Goal: Register for event/course

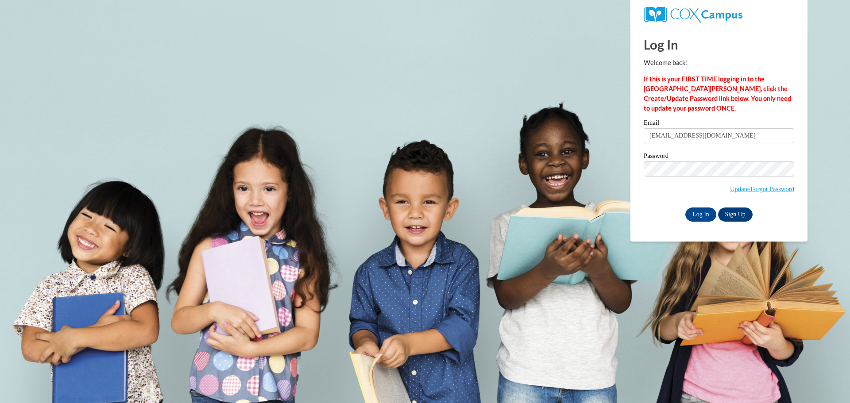
type input "[EMAIL_ADDRESS][DOMAIN_NAME]"
click at [701, 213] on input "Log In" at bounding box center [700, 215] width 31 height 14
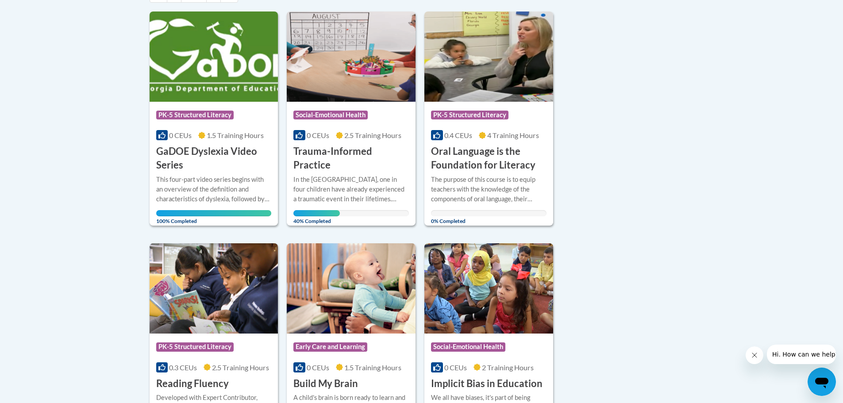
scroll to position [177, 0]
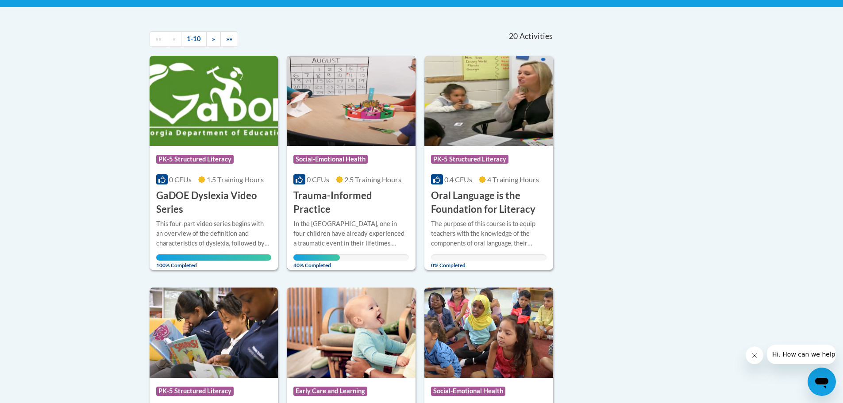
click at [330, 202] on h3 "Trauma-Informed Practice" at bounding box center [351, 202] width 116 height 27
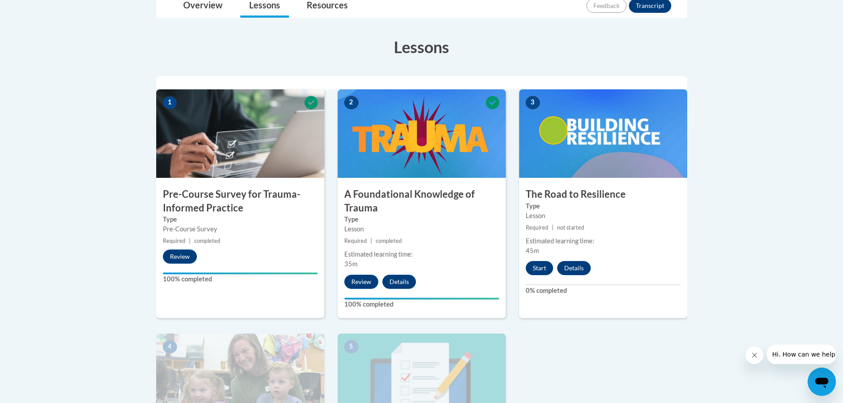
scroll to position [44, 0]
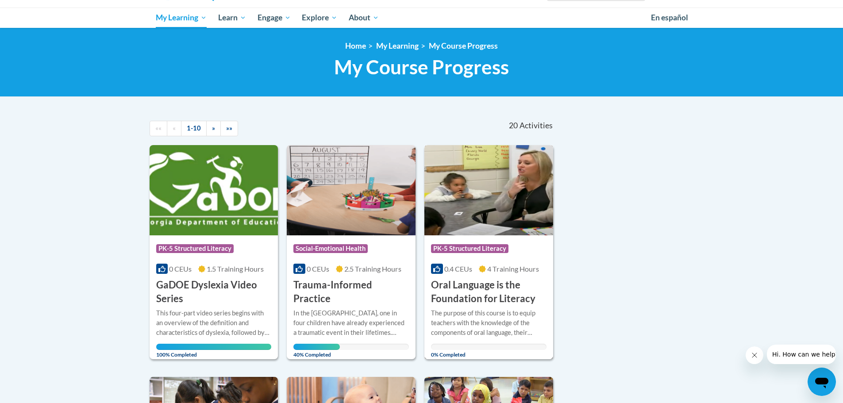
click at [478, 243] on div "Course Category: PK-5 Structured Literacy" at bounding box center [489, 250] width 116 height 20
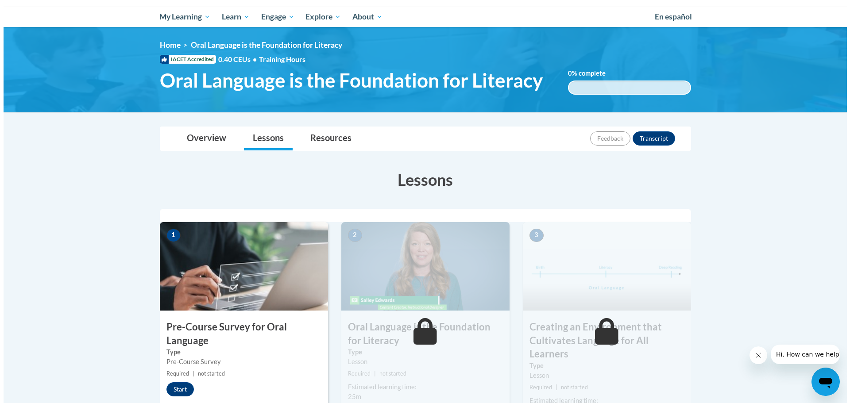
scroll to position [221, 0]
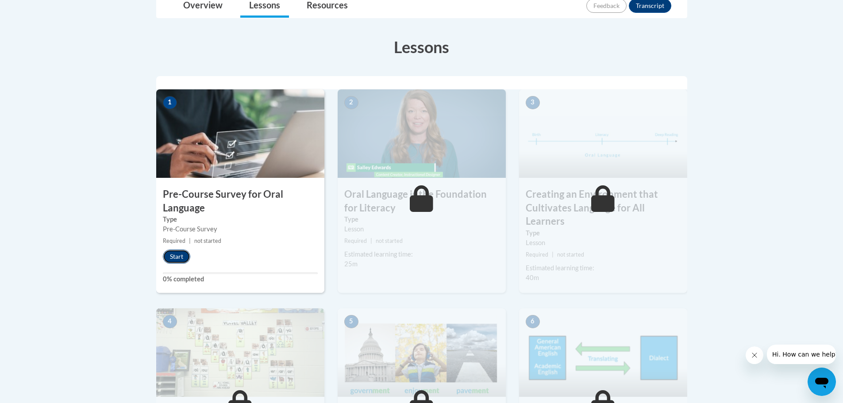
click at [173, 253] on button "Start" at bounding box center [176, 257] width 27 height 14
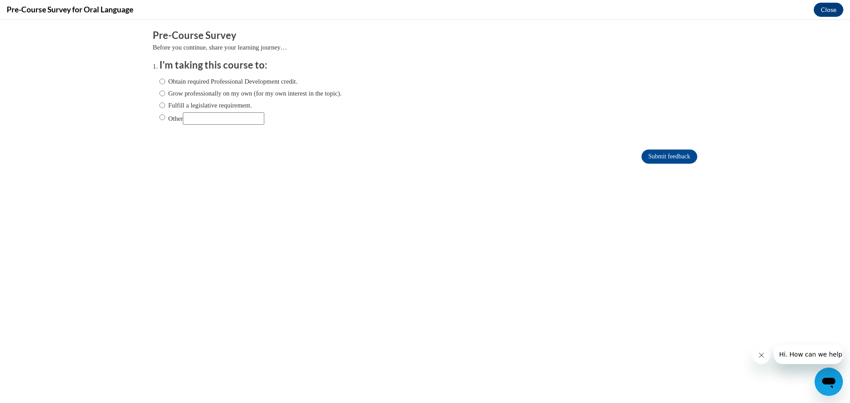
scroll to position [0, 0]
click at [252, 80] on label "Obtain required Professional Development credit." at bounding box center [228, 82] width 138 height 10
click at [165, 80] on input "Obtain required Professional Development credit." at bounding box center [162, 82] width 6 height 10
radio input "true"
click at [673, 148] on form "Pre-Course Survey Before you continue, share your learning journey… I'm taking …" at bounding box center [425, 101] width 544 height 144
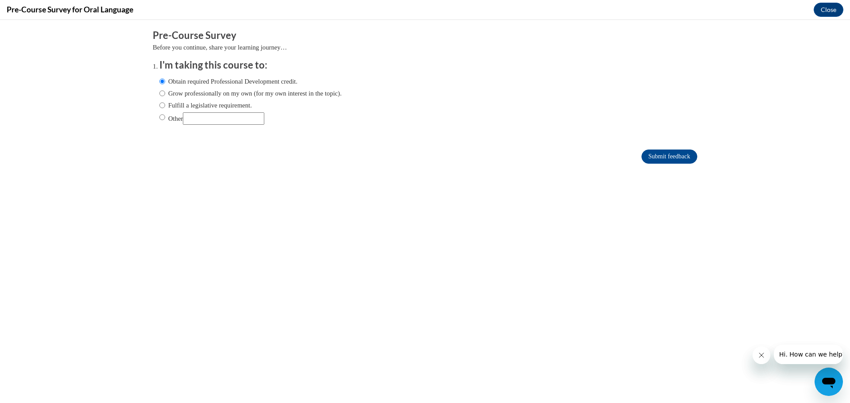
click at [674, 163] on form "Pre-Course Survey Before you continue, share your learning journey… I'm taking …" at bounding box center [425, 101] width 544 height 144
click at [672, 158] on input "Submit feedback" at bounding box center [669, 157] width 56 height 14
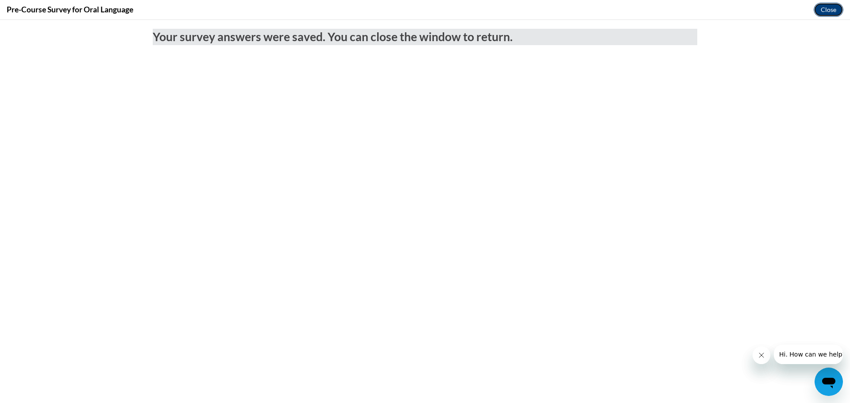
click at [824, 8] on button "Close" at bounding box center [828, 10] width 30 height 14
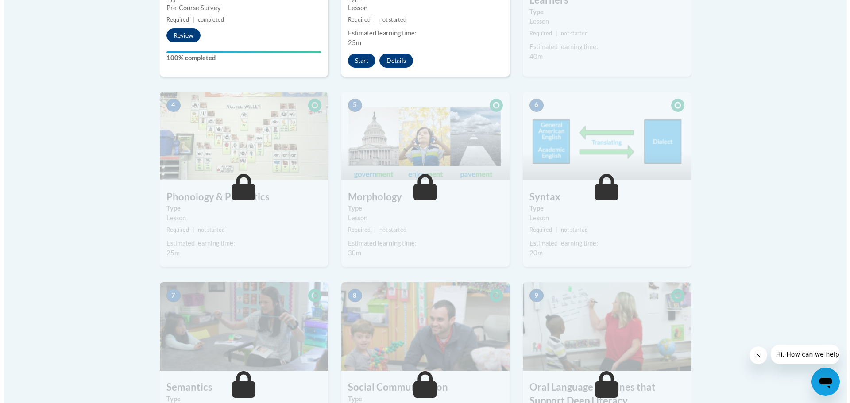
scroll to position [266, 0]
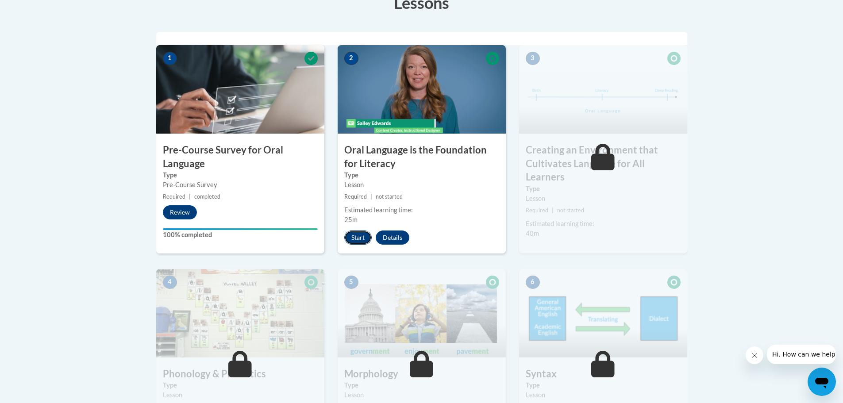
click at [361, 240] on button "Start" at bounding box center [357, 238] width 27 height 14
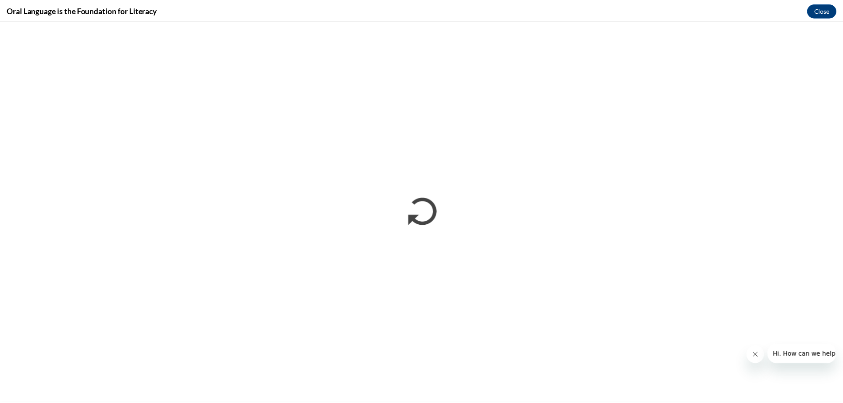
scroll to position [0, 0]
